Goal: Transaction & Acquisition: Download file/media

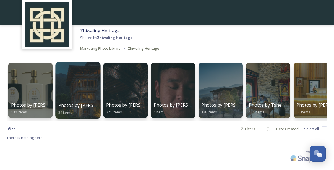
click at [81, 95] on div at bounding box center [77, 90] width 45 height 56
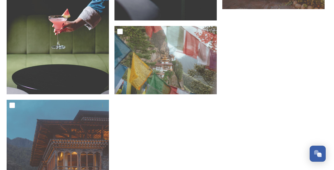
scroll to position [1455, 0]
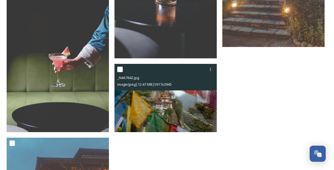
click at [156, 109] on img at bounding box center [165, 98] width 102 height 68
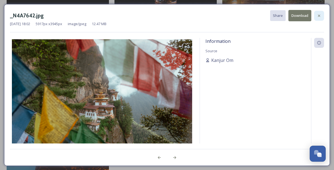
click at [319, 13] on div at bounding box center [319, 16] width 10 height 10
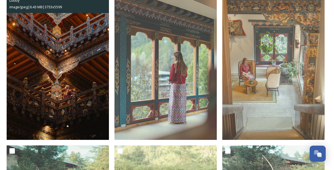
scroll to position [115, 0]
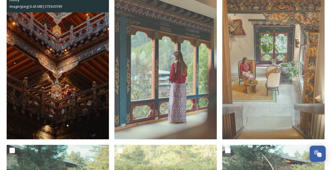
click at [69, 85] on img at bounding box center [58, 62] width 102 height 153
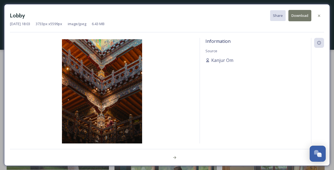
click at [217, 29] on div "Lobby Share Download [DATE] 18:03 3733 px x 5599 px image/jpeg 6.43 MB" at bounding box center [167, 21] width 314 height 22
click at [318, 14] on icon at bounding box center [319, 16] width 4 height 4
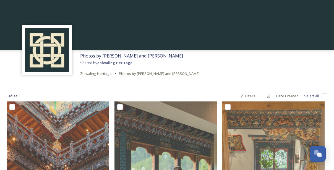
click at [108, 63] on strong "Zhiwaling Heritage" at bounding box center [114, 62] width 35 height 5
click at [88, 72] on span "Zhiwaling Heritage" at bounding box center [95, 73] width 31 height 5
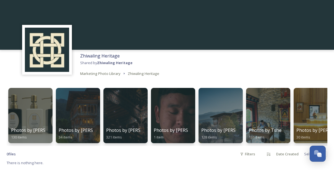
click at [66, 56] on img at bounding box center [47, 50] width 44 height 44
click at [87, 57] on span "Zhiwaling Heritage" at bounding box center [99, 56] width 39 height 6
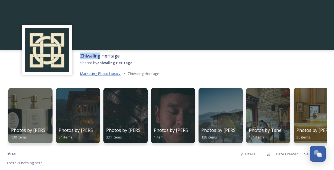
click at [93, 73] on span "Marketing Photo Library" at bounding box center [100, 73] width 40 height 5
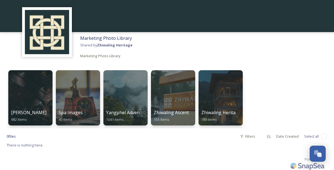
scroll to position [19, 0]
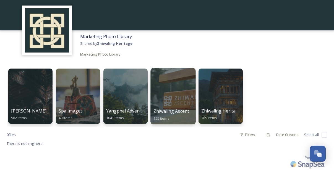
click at [183, 87] on div at bounding box center [172, 96] width 45 height 56
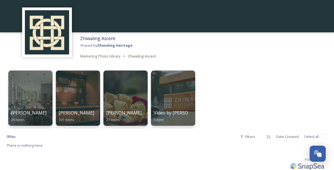
scroll to position [18, 0]
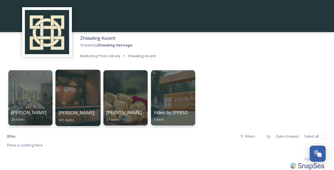
click at [97, 99] on div at bounding box center [77, 98] width 45 height 56
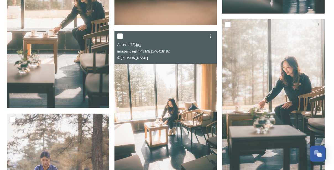
scroll to position [2435, 0]
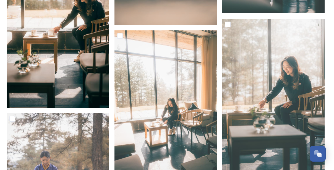
click at [56, 11] on img at bounding box center [58, 31] width 102 height 153
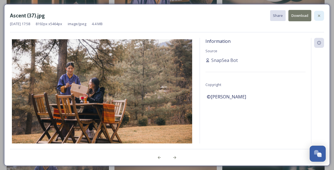
click at [318, 15] on icon at bounding box center [319, 16] width 4 height 4
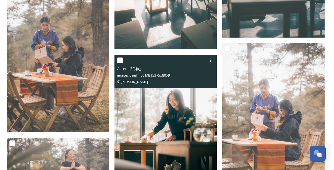
scroll to position [2571, 0]
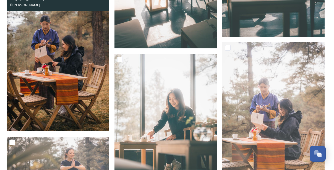
click at [72, 42] on img at bounding box center [58, 54] width 102 height 153
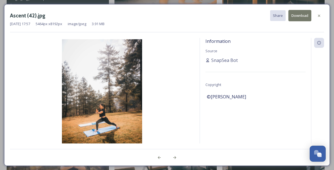
click at [302, 12] on button "Download" at bounding box center [299, 15] width 23 height 11
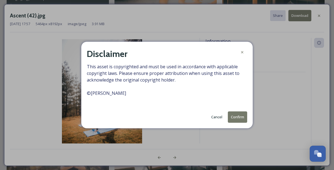
click at [233, 117] on button "Confirm" at bounding box center [237, 116] width 19 height 11
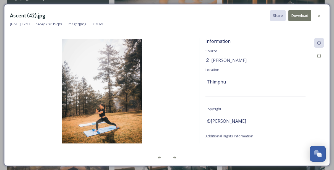
click at [260, 29] on div "Ascent (42).jpg Share Download [DATE] 17:57 5464 px x 8192 px image/jpeg 3.91 MB" at bounding box center [167, 21] width 314 height 22
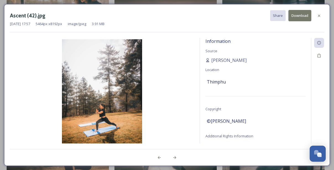
scroll to position [2438, 0]
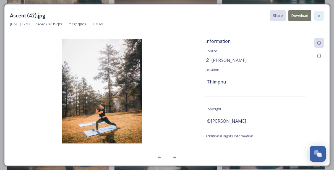
click at [317, 14] on icon at bounding box center [319, 16] width 4 height 4
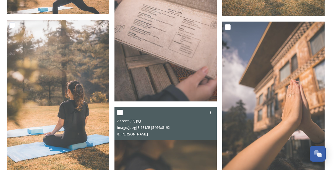
scroll to position [2909, 0]
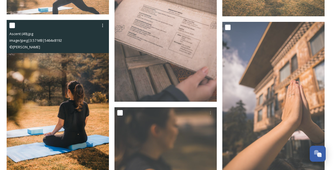
click at [66, 75] on img at bounding box center [58, 96] width 102 height 153
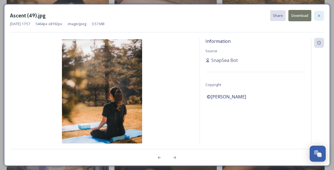
click at [316, 16] on div at bounding box center [319, 16] width 10 height 10
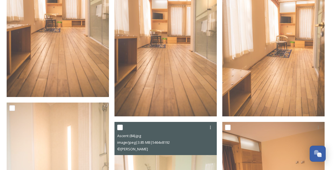
scroll to position [847, 0]
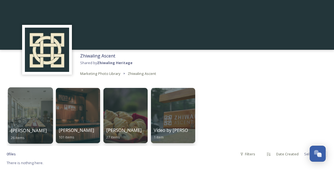
click at [33, 107] on div at bounding box center [30, 115] width 45 height 56
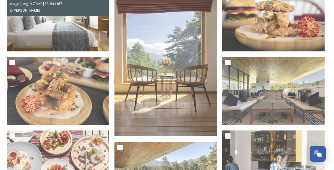
scroll to position [195, 0]
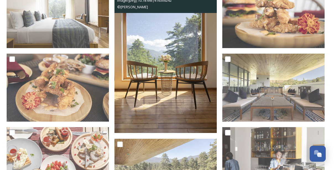
click at [147, 44] on img at bounding box center [165, 56] width 102 height 153
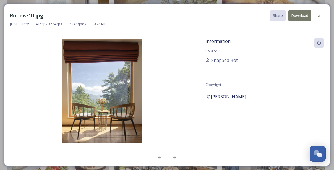
click at [302, 17] on button "Download" at bounding box center [299, 15] width 23 height 11
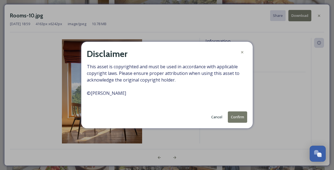
click at [241, 118] on button "Confirm" at bounding box center [237, 116] width 19 height 11
